Goal: Information Seeking & Learning: Find specific fact

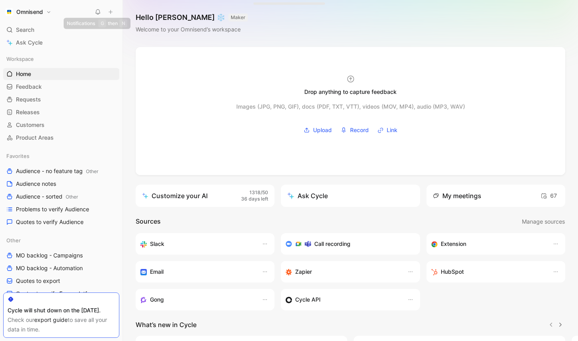
click at [98, 12] on icon at bounding box center [98, 12] width 6 height 6
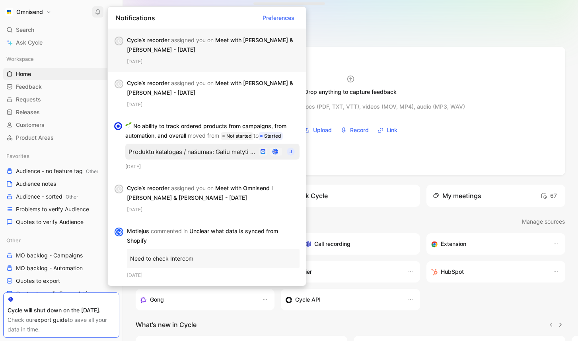
click at [210, 45] on div "Cycle’s recorder assigned you on Meet with [PERSON_NAME] & [PERSON_NAME] - [DAT…" at bounding box center [210, 44] width 166 height 19
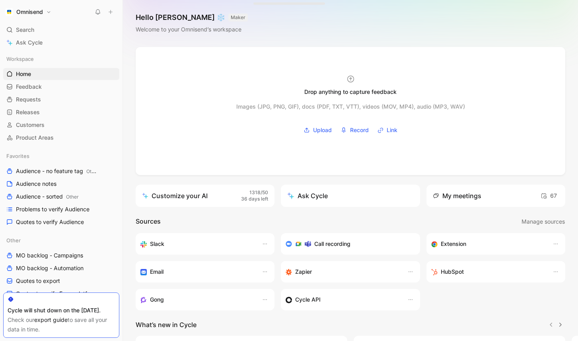
click at [99, 12] on icon at bounding box center [98, 12] width 6 height 6
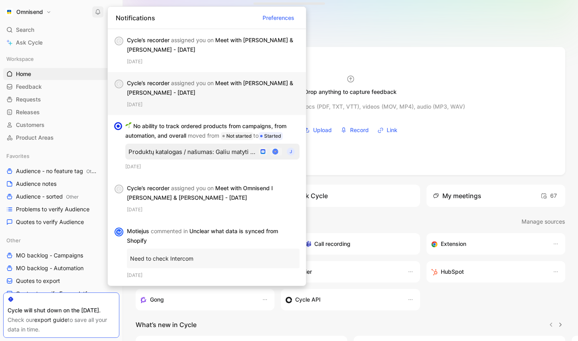
click at [204, 89] on div "Cycle’s recorder assigned you on Meet with [PERSON_NAME] & [PERSON_NAME] - [DAT…" at bounding box center [210, 87] width 166 height 19
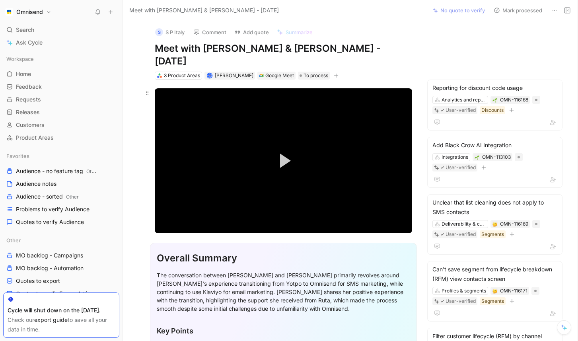
click at [140, 136] on div at bounding box center [147, 160] width 15 height 145
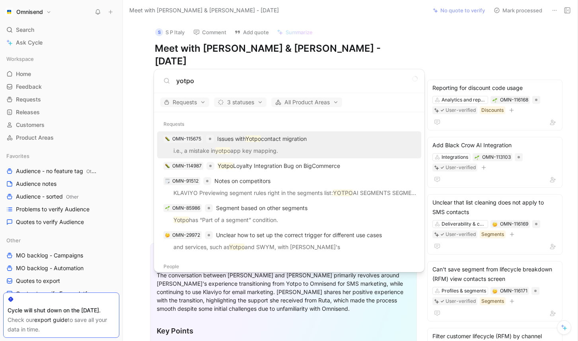
type input "yotpo"
click at [263, 144] on div "OMN-115675 Issues with [PERSON_NAME] contact migration" at bounding box center [288, 139] width 259 height 14
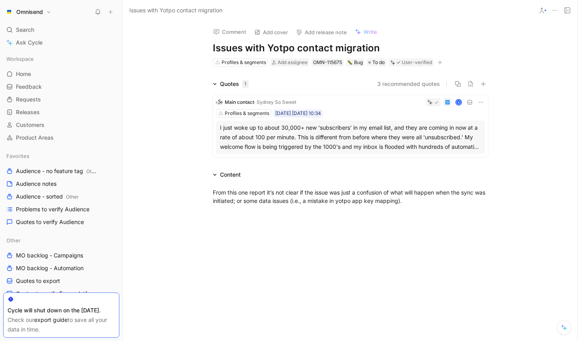
click at [327, 141] on div "I just woke up to about 30,000+ new 'subscribers' in my email list, and they ar…" at bounding box center [350, 137] width 261 height 29
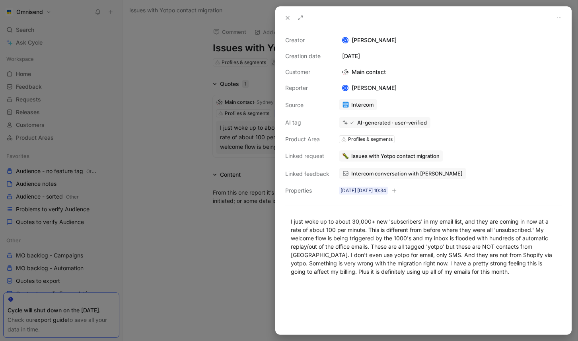
click at [404, 176] on span "Intercom conversation with [PERSON_NAME]" at bounding box center [406, 173] width 111 height 7
